Goal: Task Accomplishment & Management: Use online tool/utility

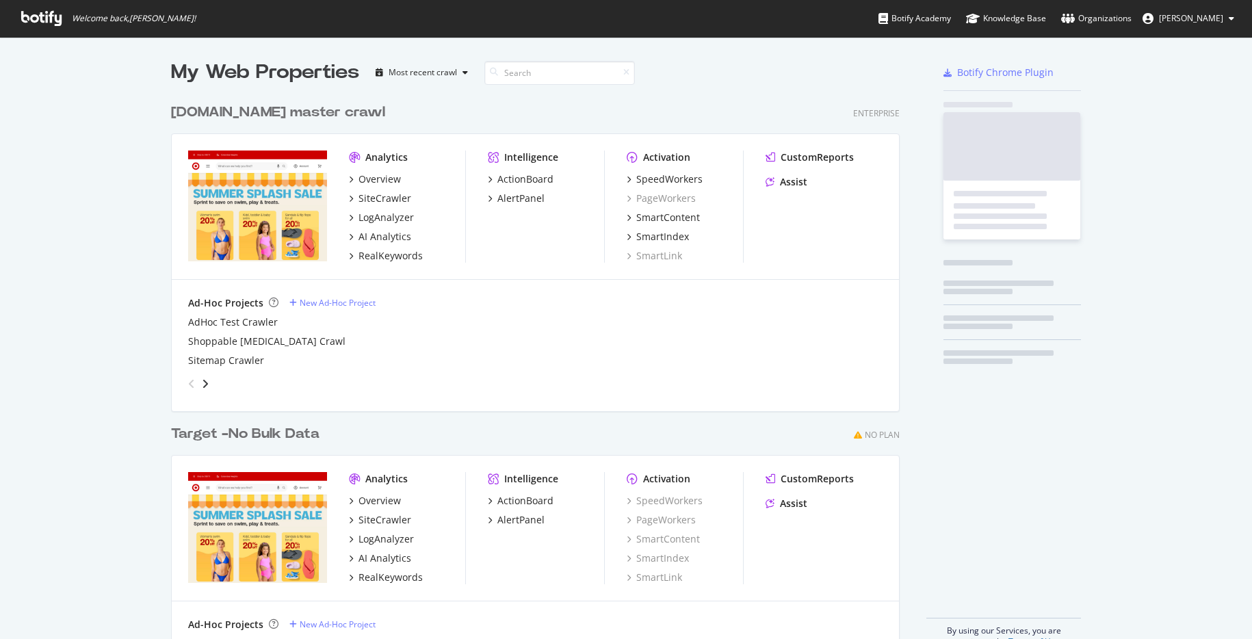
scroll to position [639, 1252]
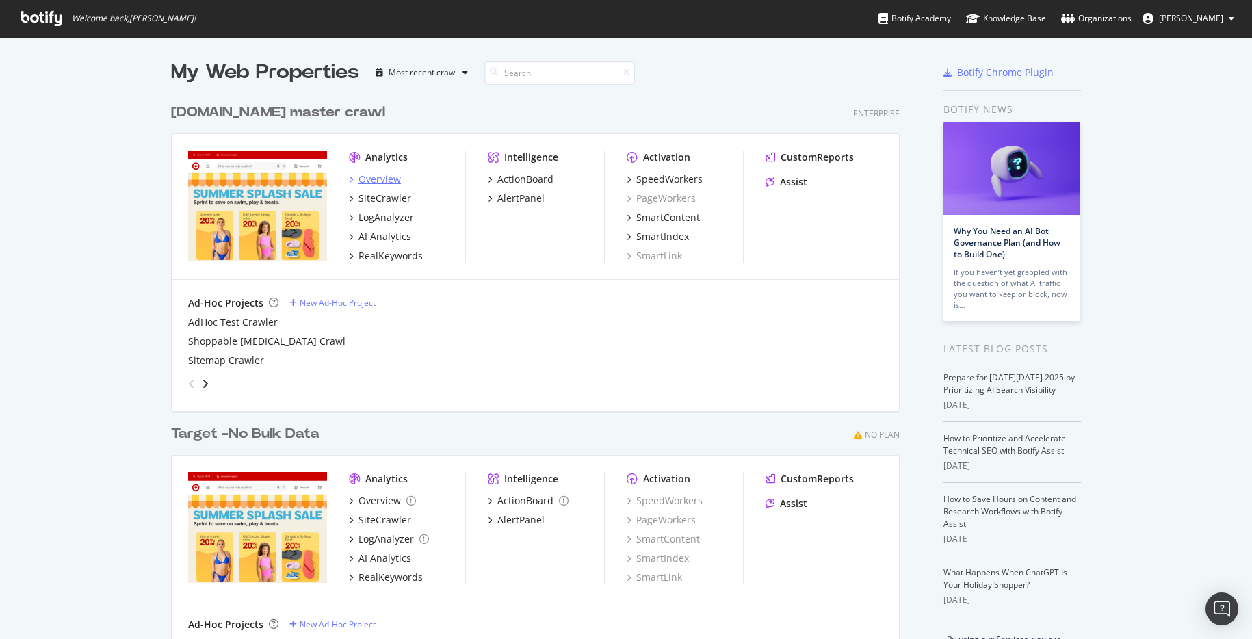
click at [385, 181] on div "Overview" at bounding box center [380, 179] width 42 height 14
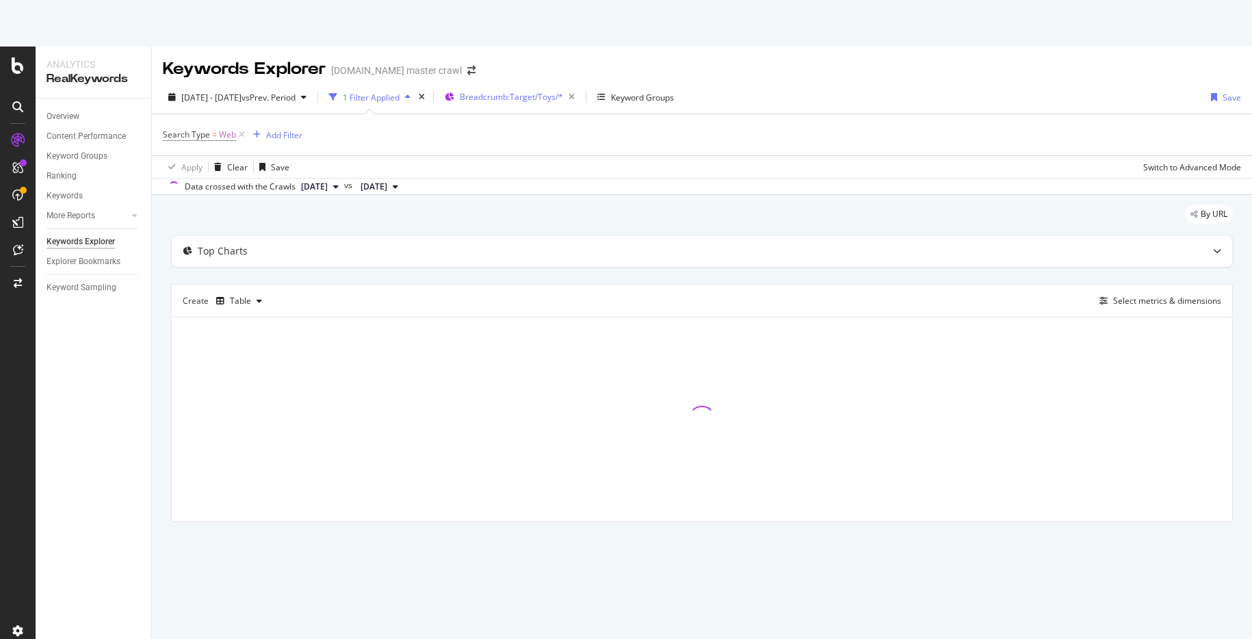
click at [494, 114] on div "Search Type = Web Add Filter" at bounding box center [702, 134] width 1079 height 41
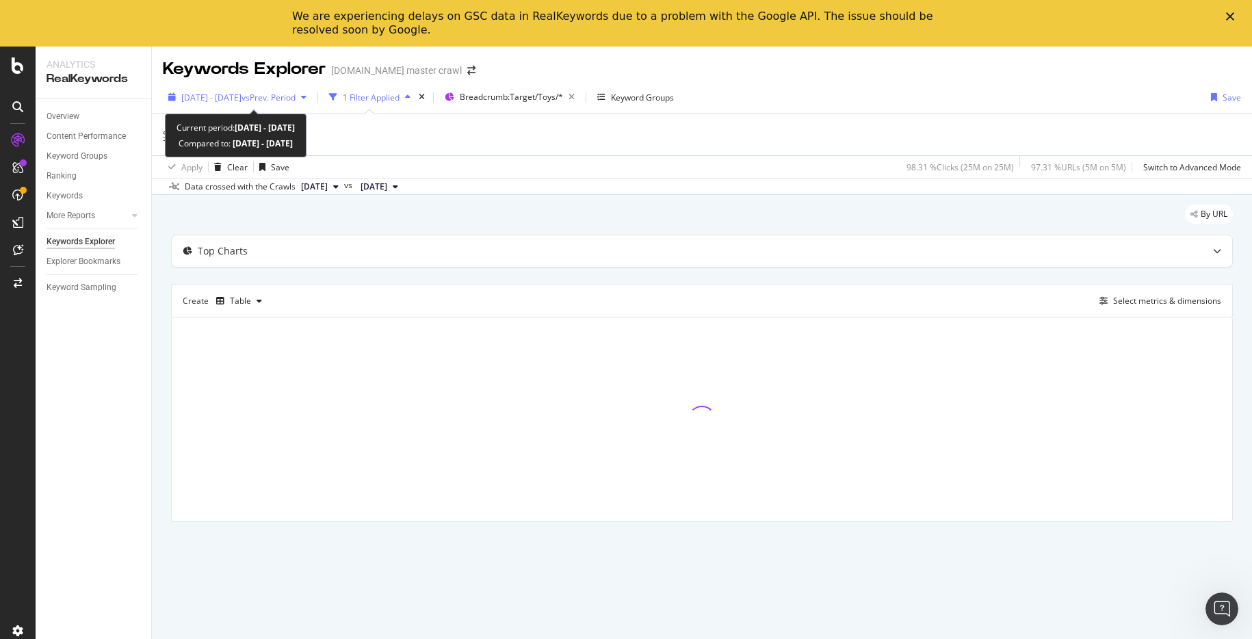
click at [242, 94] on span "[DATE] - [DATE]" at bounding box center [211, 98] width 60 height 12
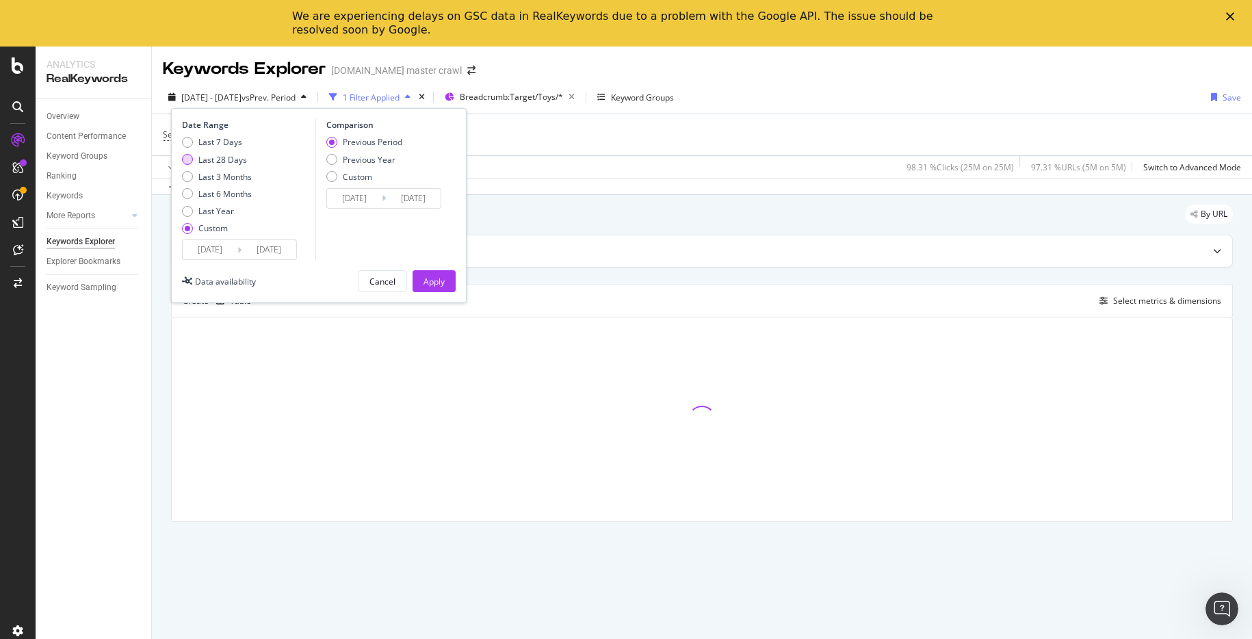
click at [224, 162] on div "Last 28 Days" at bounding box center [222, 160] width 49 height 12
type input "[DATE]"
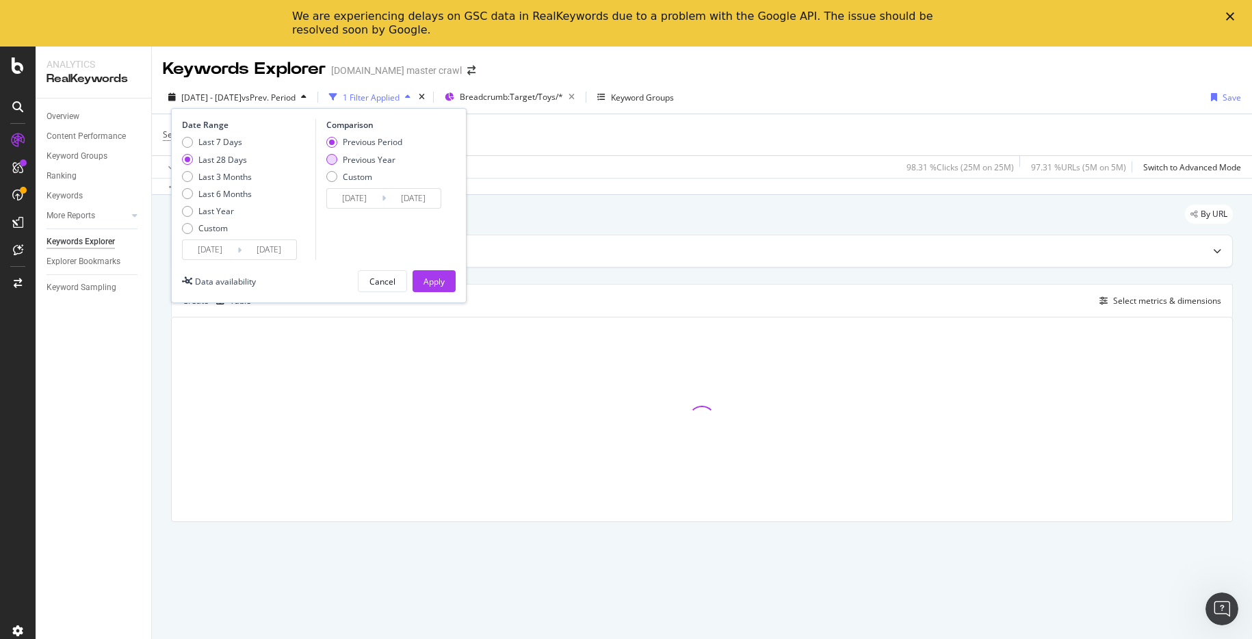
click at [353, 160] on div "Previous Year" at bounding box center [369, 160] width 53 height 12
type input "[DATE]"
click at [437, 278] on div "Apply" at bounding box center [434, 282] width 21 height 12
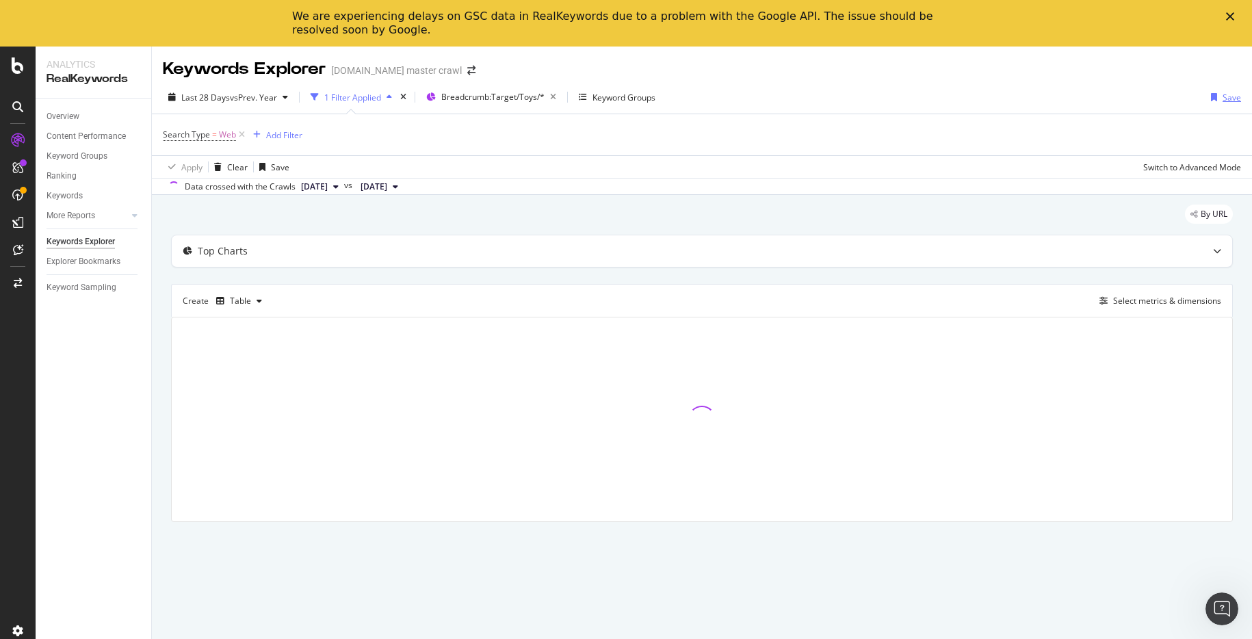
click at [1228, 100] on div "Save" at bounding box center [1232, 98] width 18 height 12
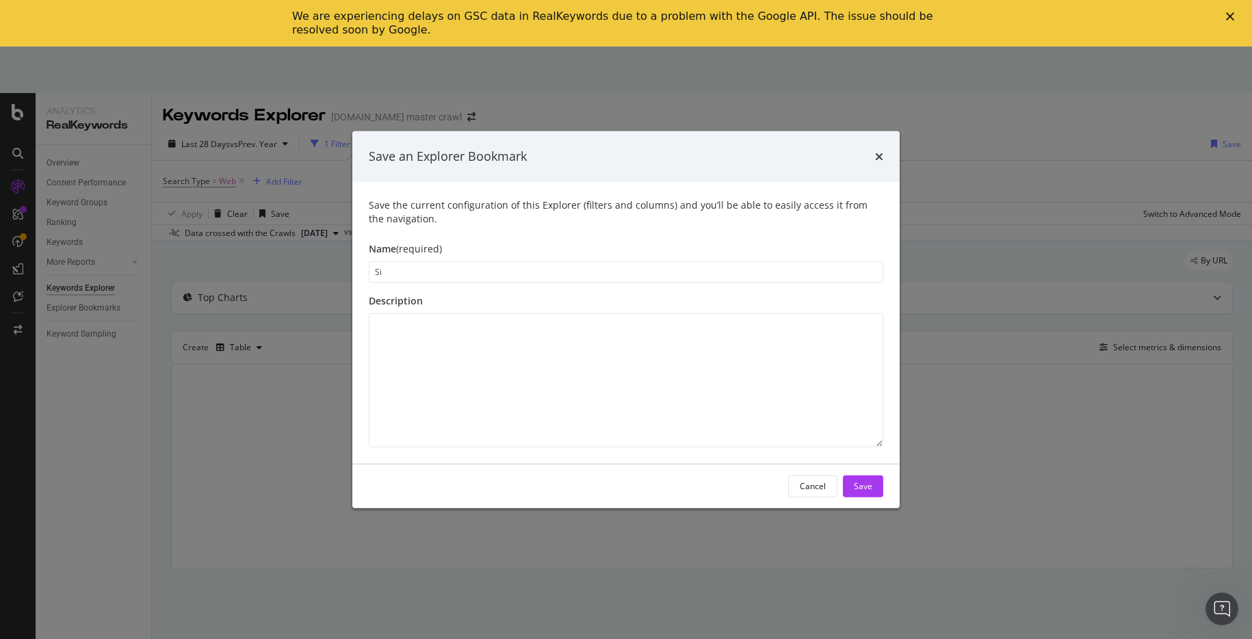
type input "S"
click at [565, 271] on input "Breadcrumb Traffic Report SEO Report." at bounding box center [626, 272] width 515 height 22
type input "Breadcrumb Traffic Report"
click at [557, 326] on textarea "modal" at bounding box center [626, 380] width 515 height 134
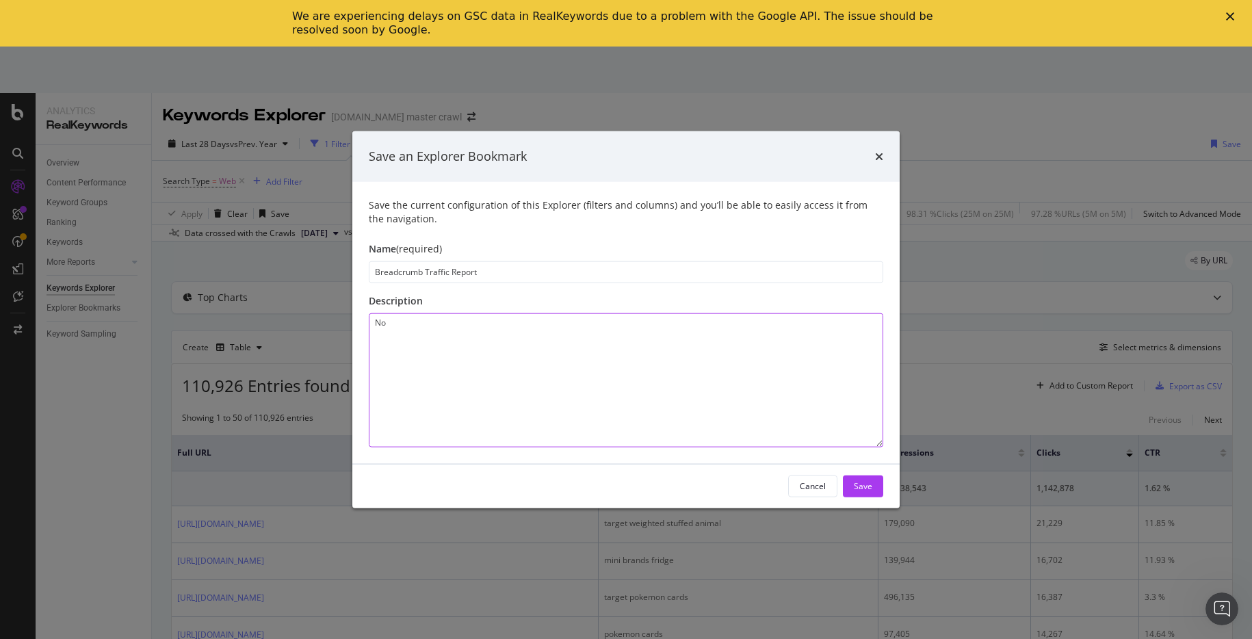
type textarea "N"
type textarea "C"
click at [860, 478] on div "Save" at bounding box center [863, 486] width 18 height 21
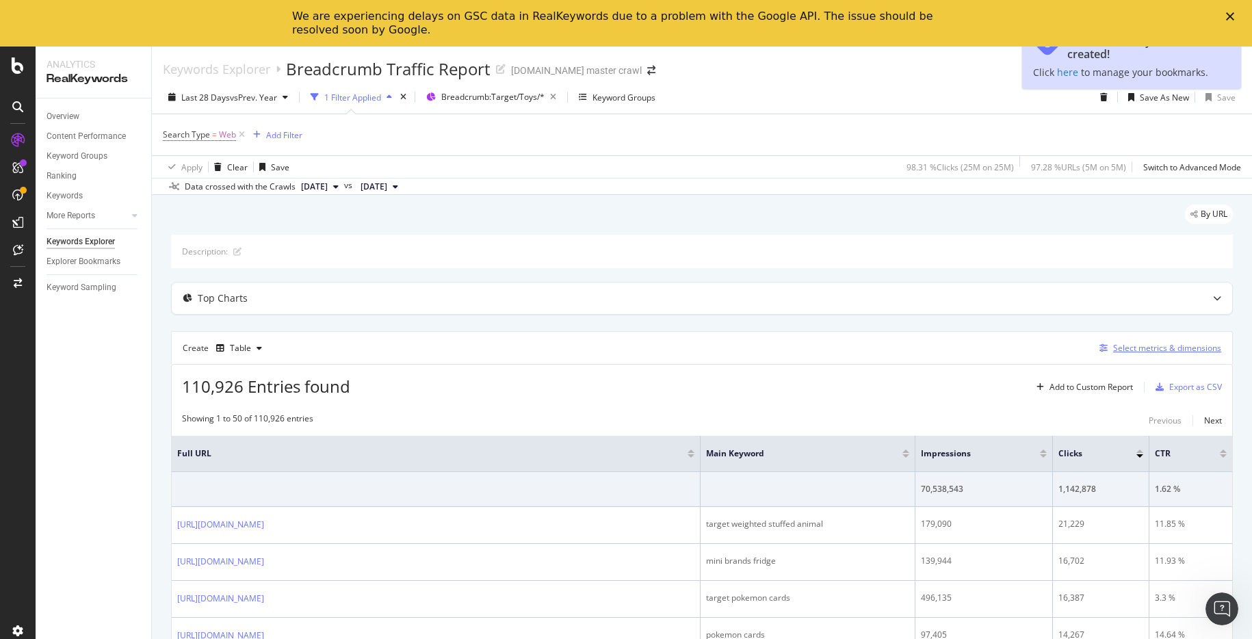
click at [1160, 343] on div "Select metrics & dimensions" at bounding box center [1167, 348] width 108 height 12
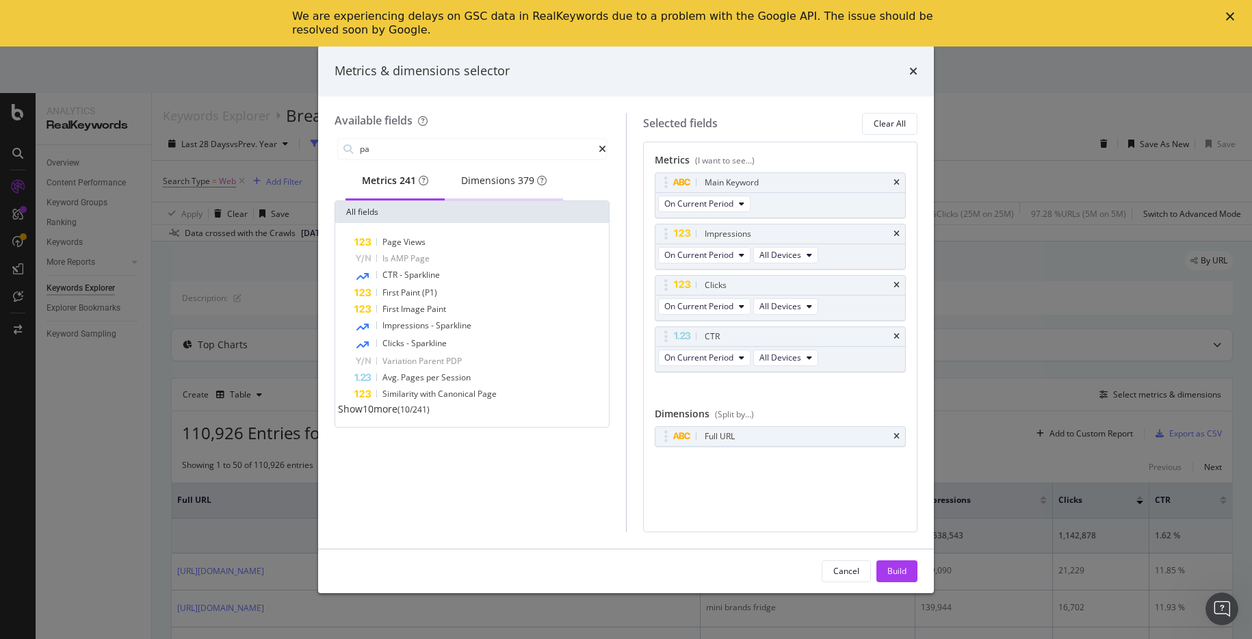
click at [518, 184] on div "Dimensions 379" at bounding box center [504, 181] width 86 height 14
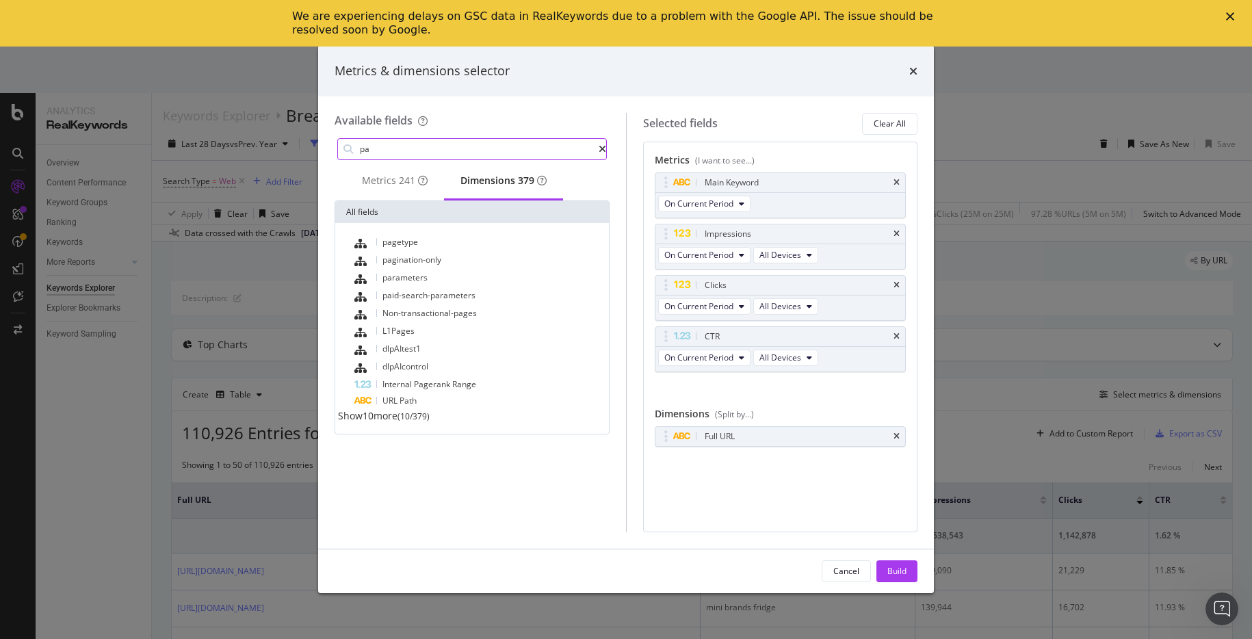
click at [450, 155] on input "pa" at bounding box center [479, 149] width 240 height 21
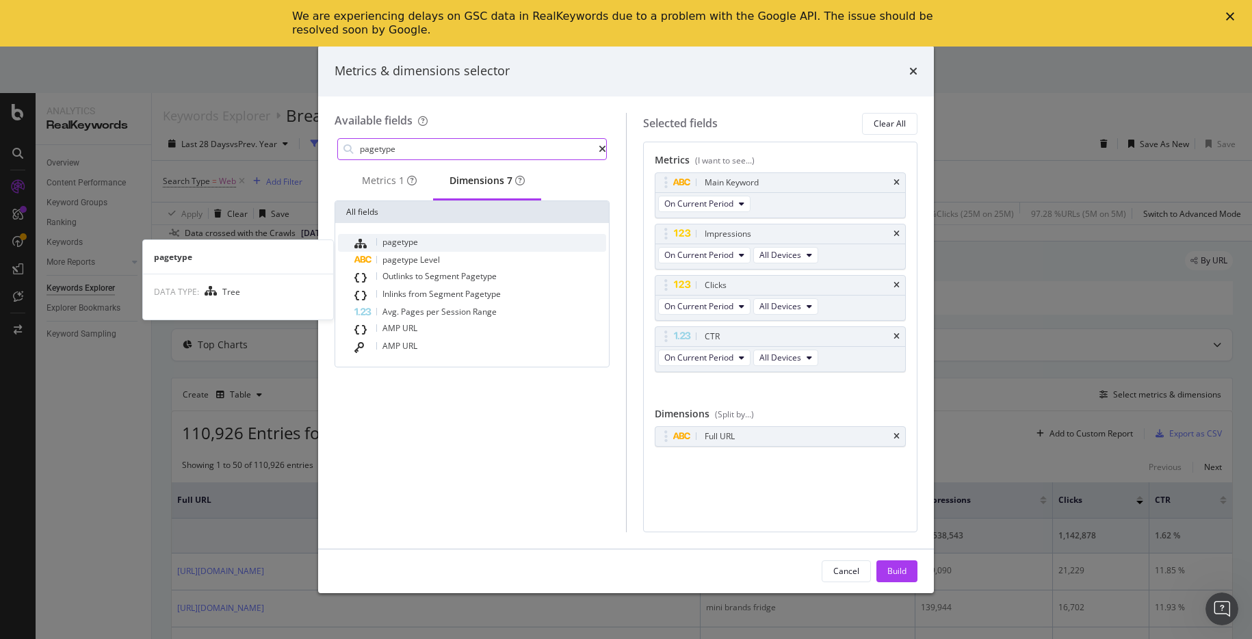
type input "pagetype"
click at [440, 243] on div "pagetype" at bounding box center [480, 243] width 252 height 18
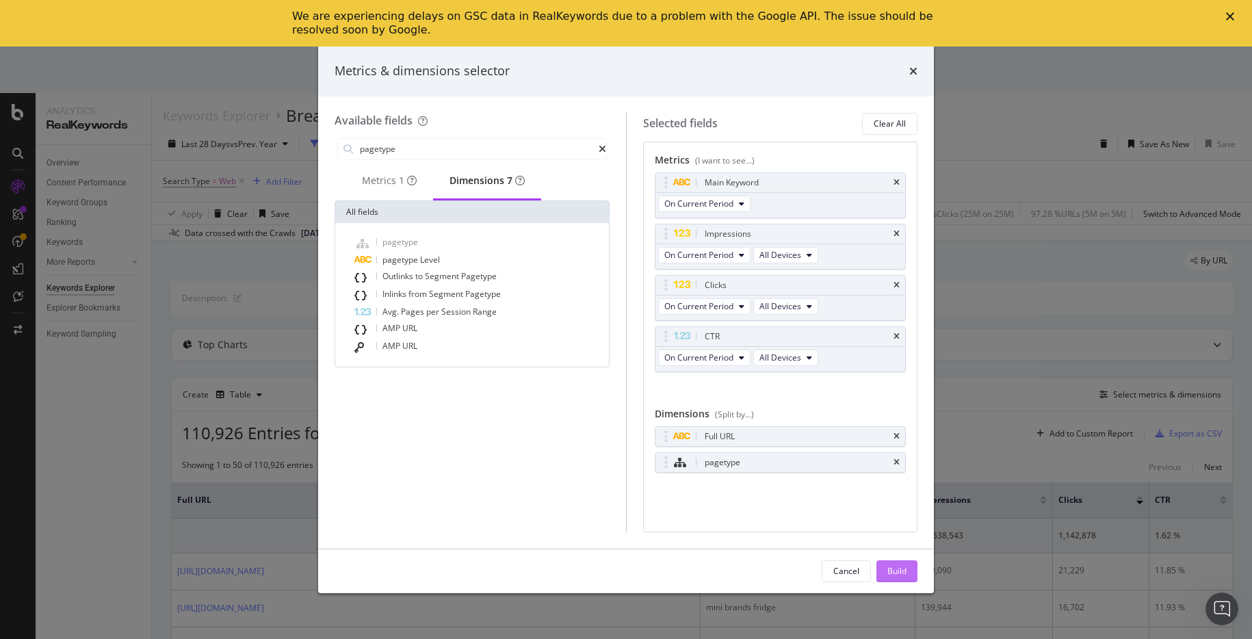
click at [898, 569] on div "Build" at bounding box center [897, 571] width 19 height 12
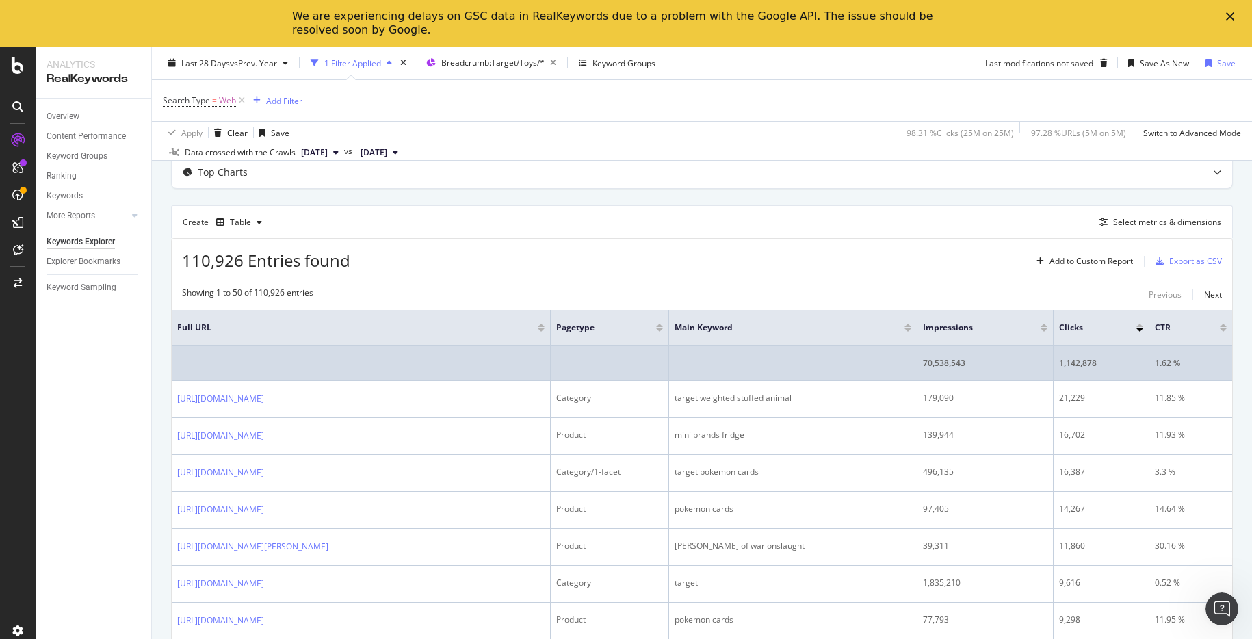
scroll to position [147, 0]
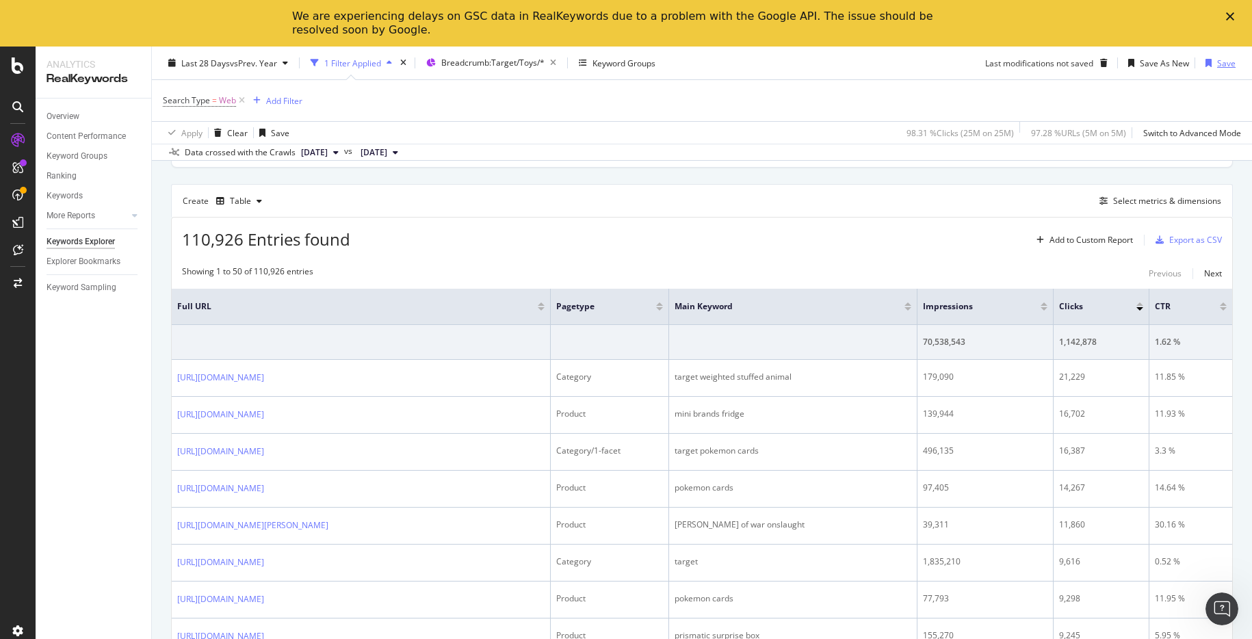
click at [1227, 62] on div "Save" at bounding box center [1226, 63] width 18 height 12
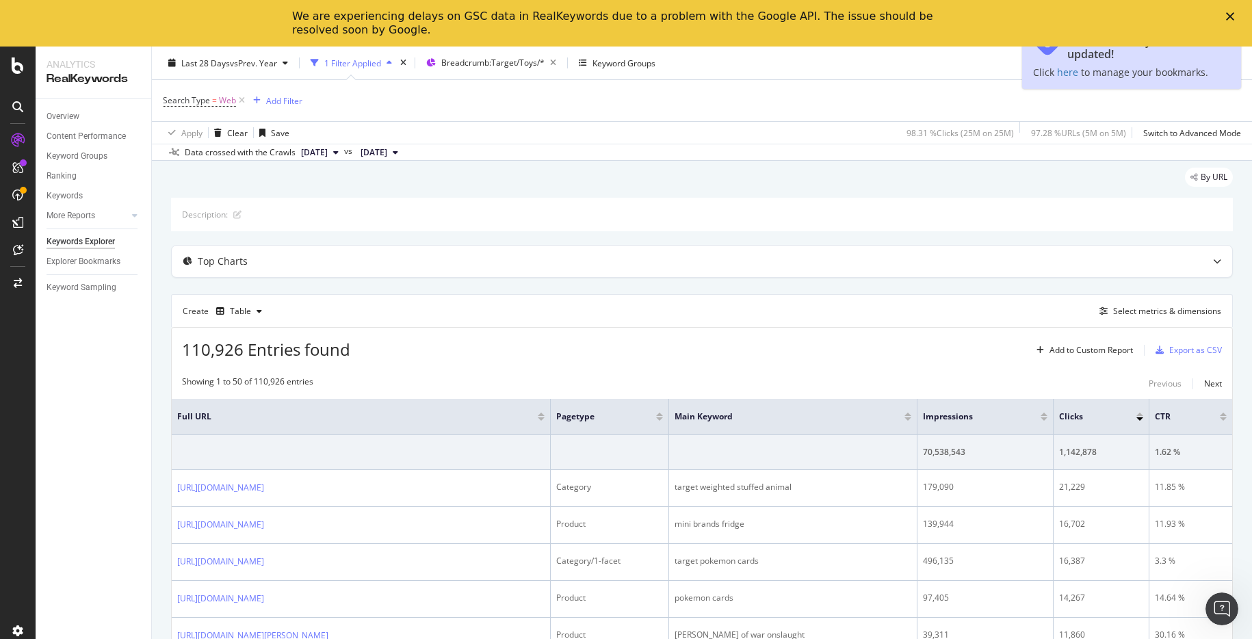
scroll to position [0, 0]
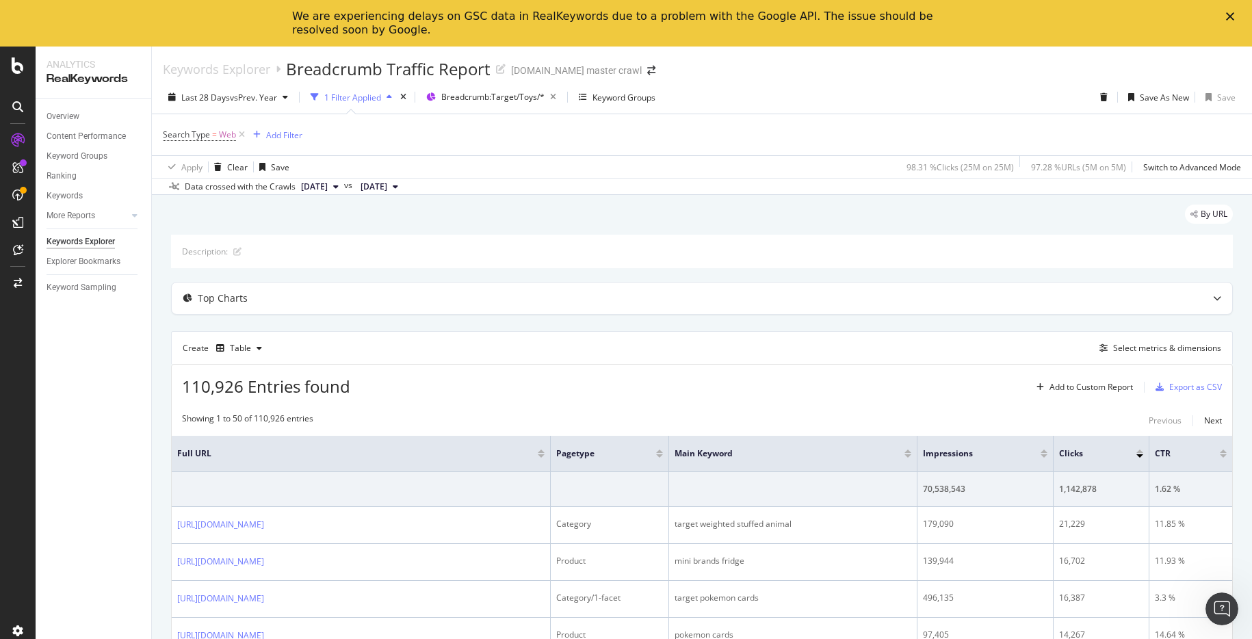
click at [1223, 10] on div "We are experiencing delays on GSC data in RealKeywords due to a problem with th…" at bounding box center [626, 23] width 1252 height 36
click at [1225, 14] on div "We are experiencing delays on GSC data in RealKeywords due to a problem with th…" at bounding box center [626, 23] width 1252 height 36
click at [1230, 16] on polygon "Close" at bounding box center [1230, 16] width 8 height 8
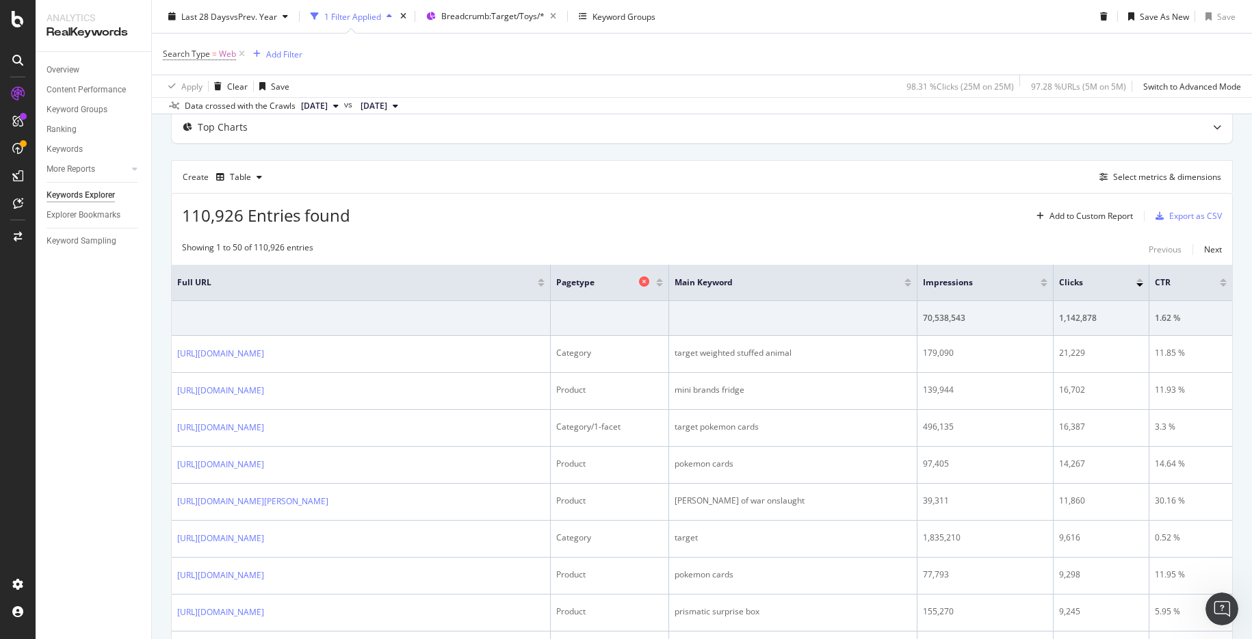
scroll to position [131, 0]
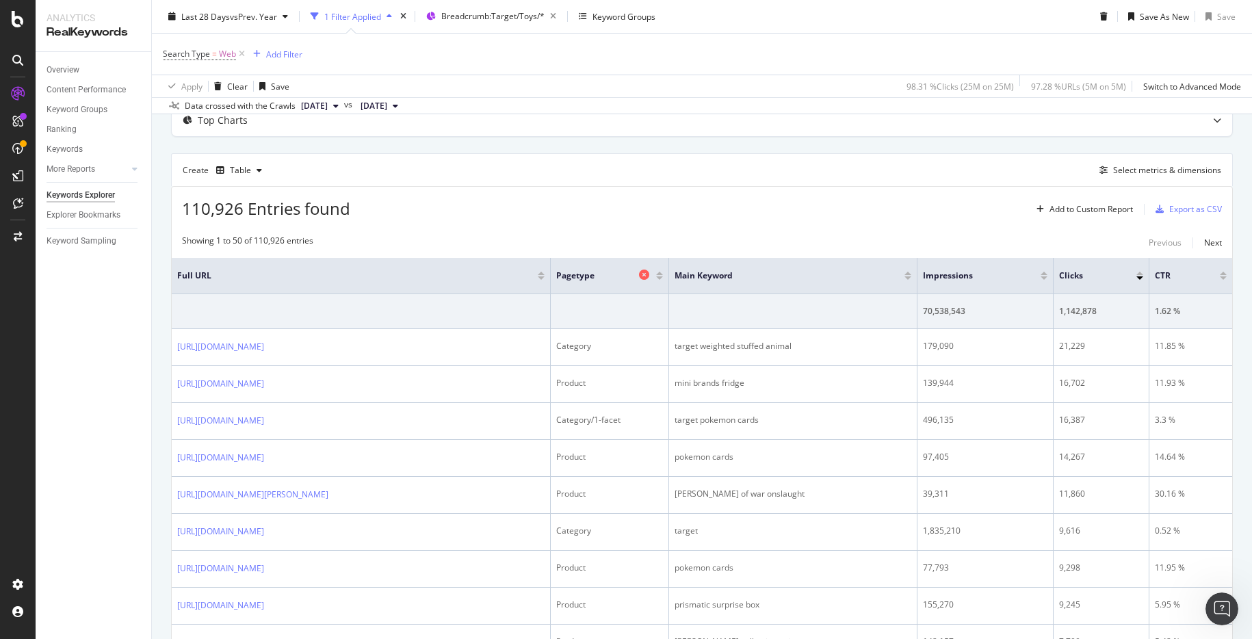
click at [649, 276] on icon at bounding box center [644, 275] width 10 height 10
